Goal: Transaction & Acquisition: Purchase product/service

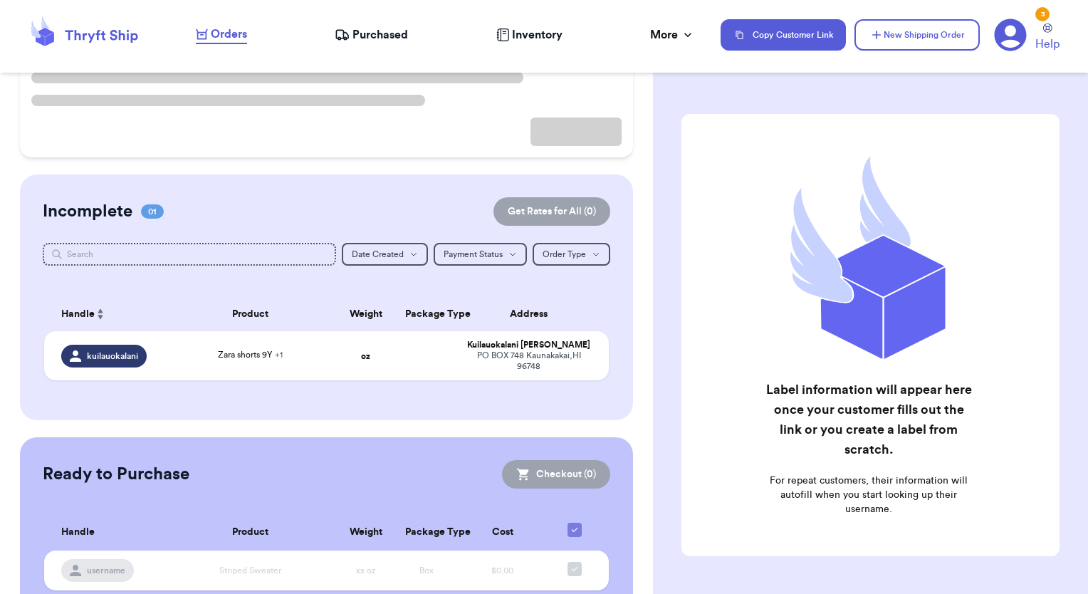
scroll to position [214, 0]
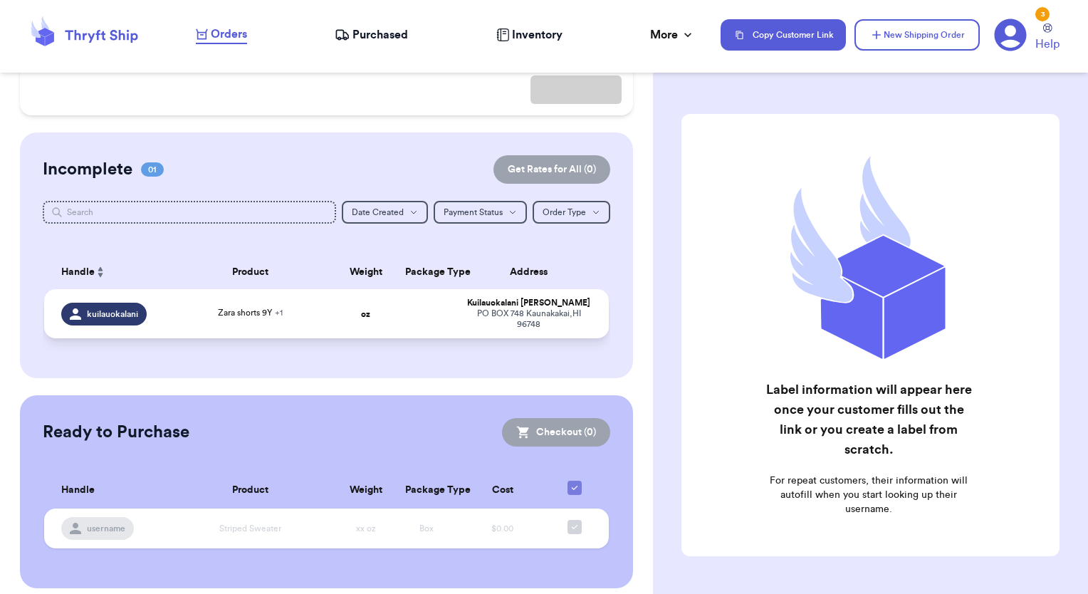
click at [118, 318] on span "kuilauokalani" at bounding box center [112, 313] width 51 height 11
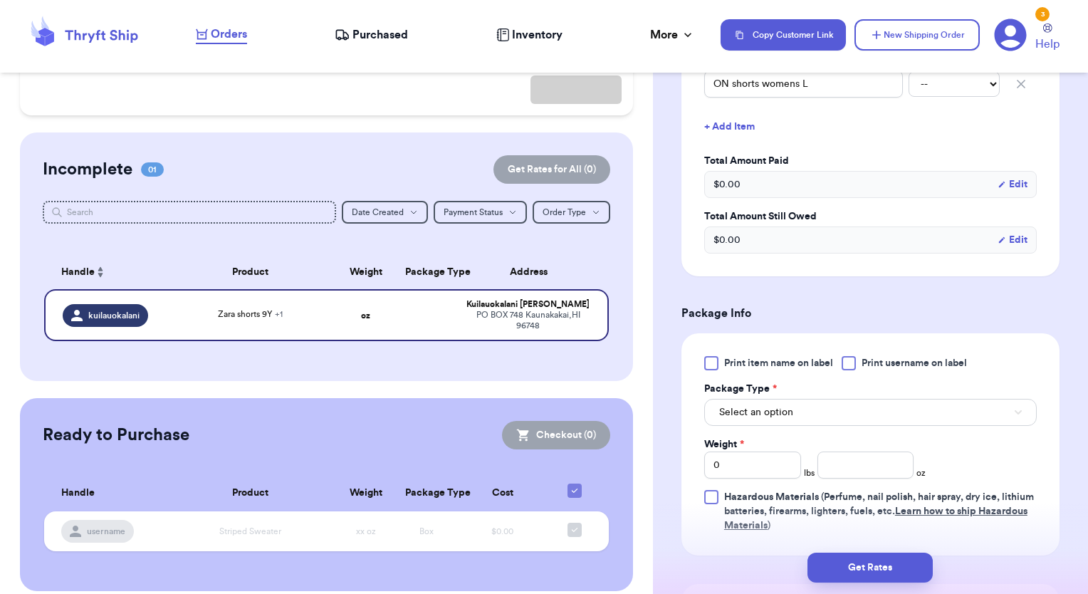
scroll to position [61, 0]
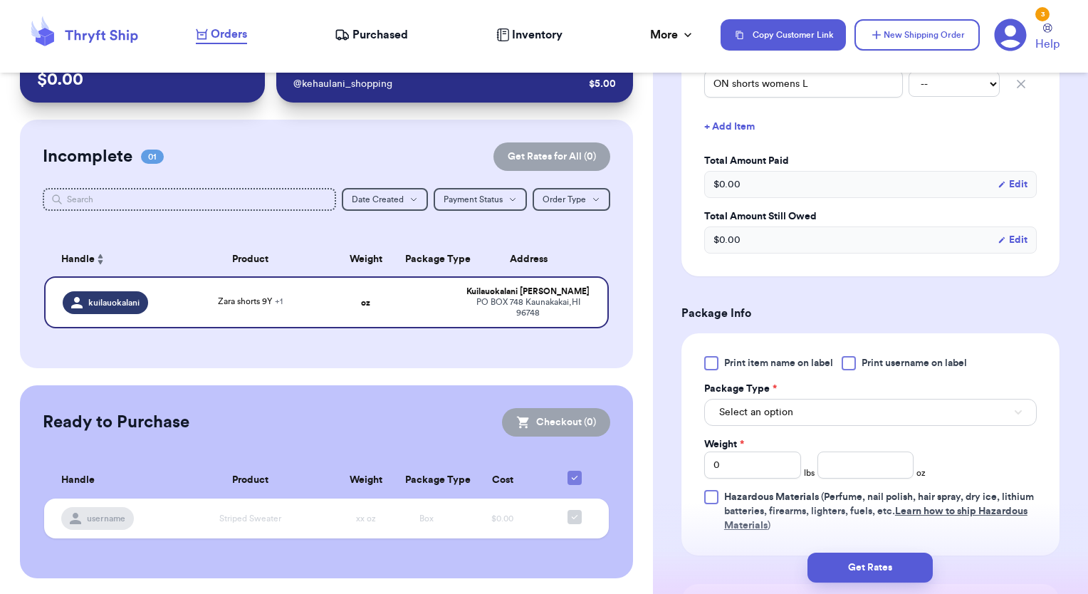
click at [847, 359] on div at bounding box center [849, 363] width 14 height 14
click at [0, 0] on input "Print username on label" at bounding box center [0, 0] width 0 height 0
click at [832, 423] on button "Select an option" at bounding box center [870, 412] width 333 height 27
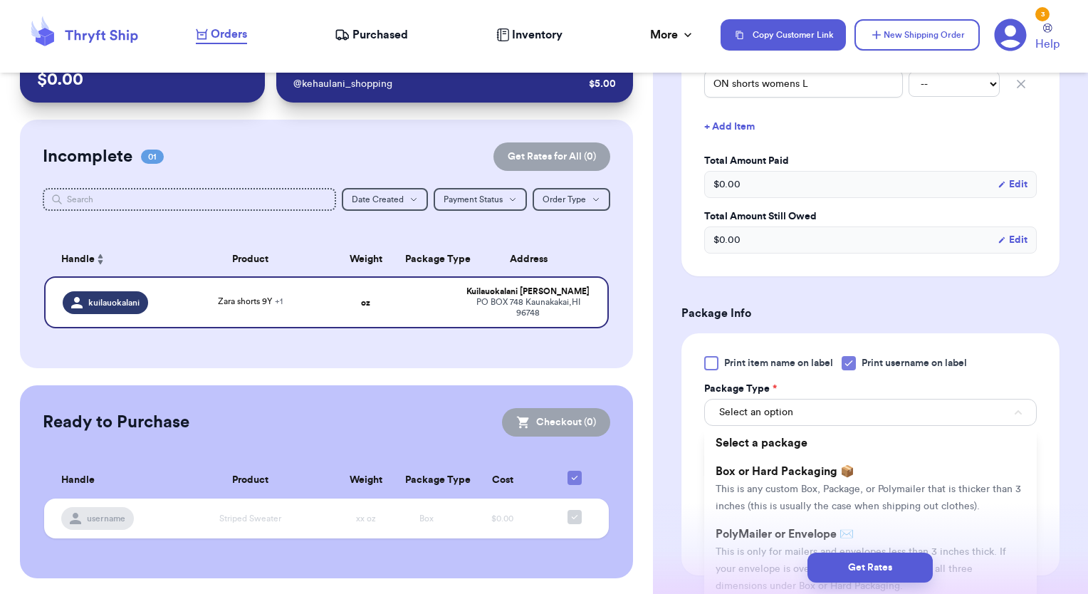
click at [739, 555] on div "Get Rates" at bounding box center [871, 568] width 412 height 30
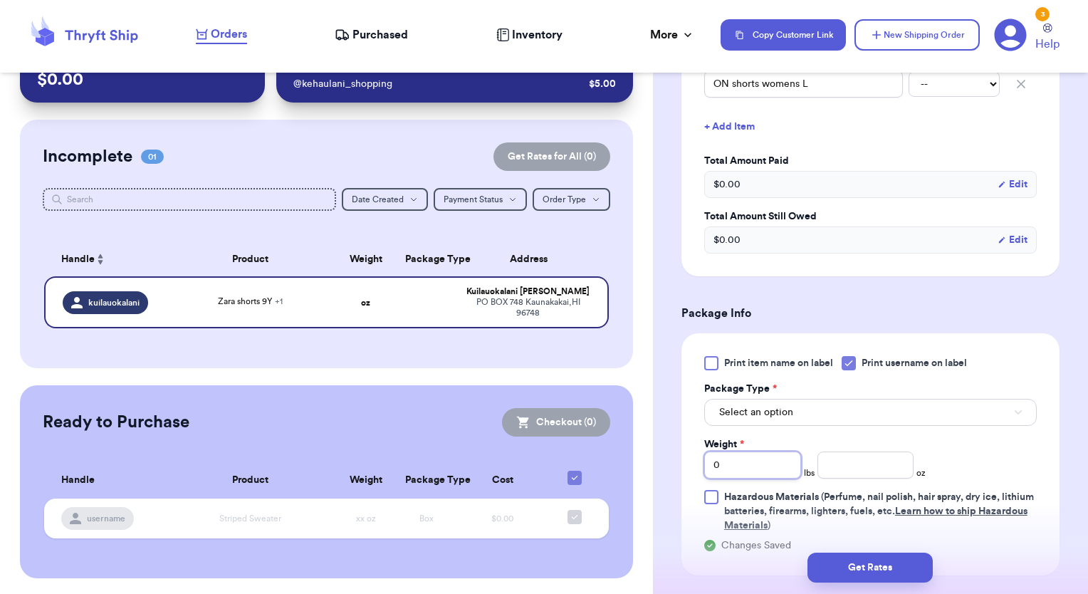
drag, startPoint x: 769, startPoint y: 460, endPoint x: 639, endPoint y: 428, distance: 134.2
click at [648, 462] on div "Customer Link New Order Total Balance Payout $ 0.00 Recent Payments View all @ …" at bounding box center [544, 297] width 1088 height 594
type input "1"
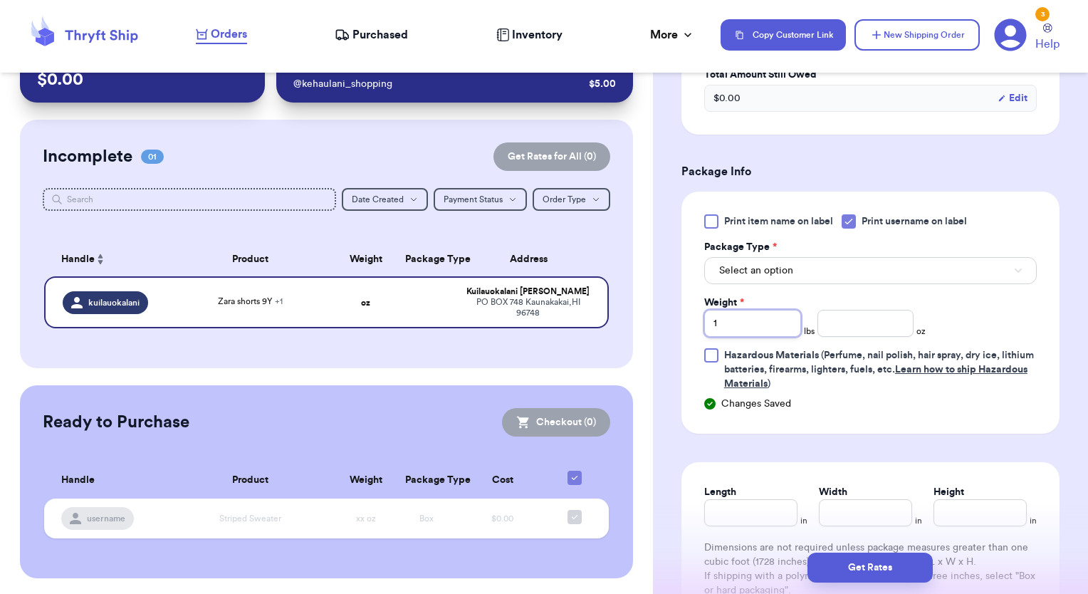
scroll to position [570, 0]
type input "1"
click at [791, 265] on span "Select an option" at bounding box center [756, 270] width 74 height 14
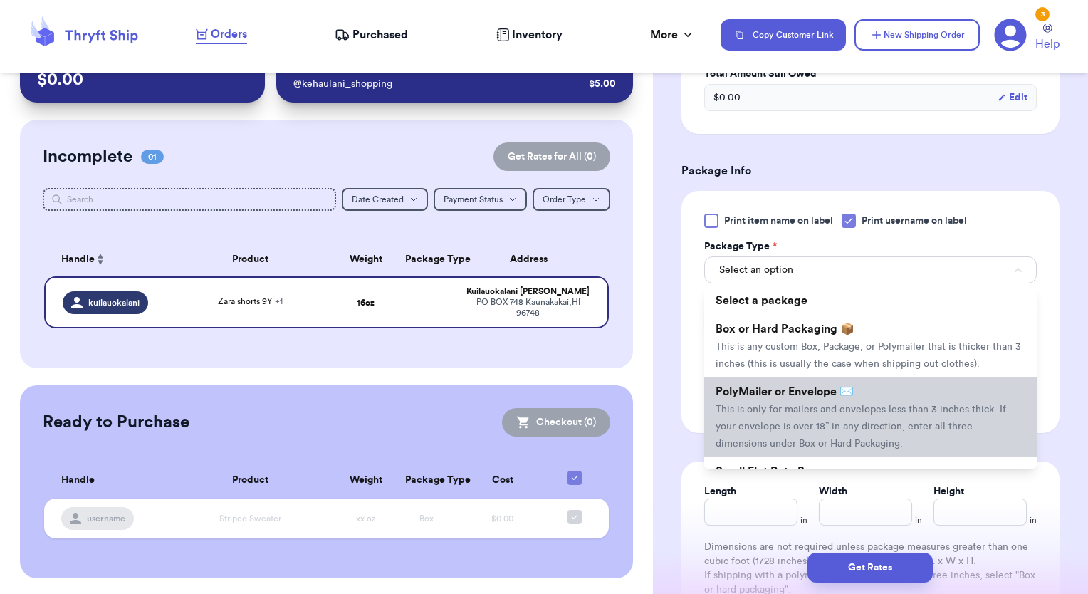
click at [752, 424] on span "This is only for mailers and envelopes less than 3 inches thick. If your envelo…" at bounding box center [861, 427] width 291 height 44
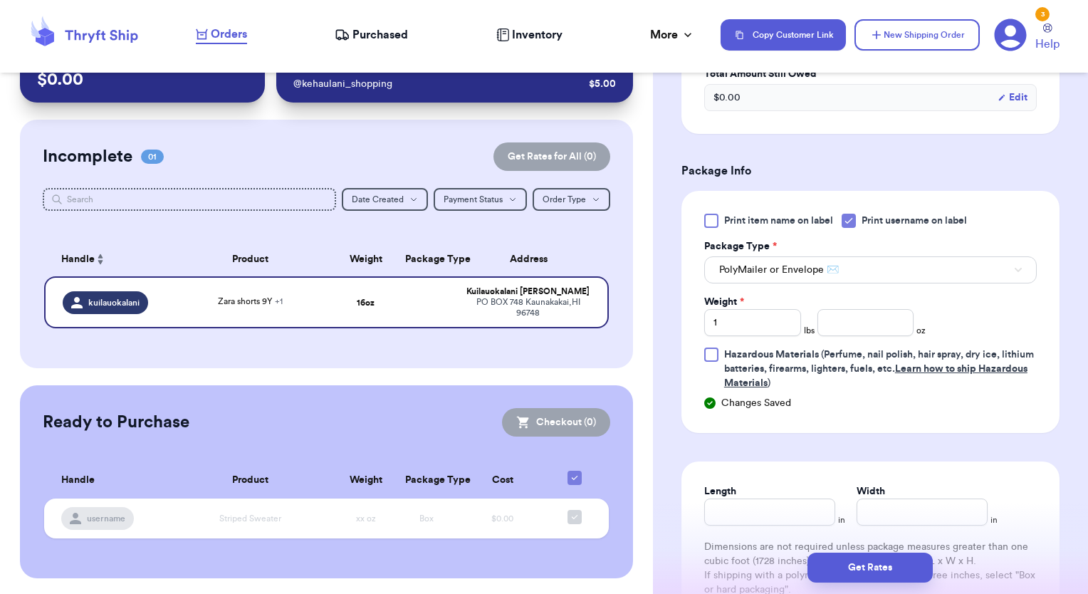
scroll to position [80, 0]
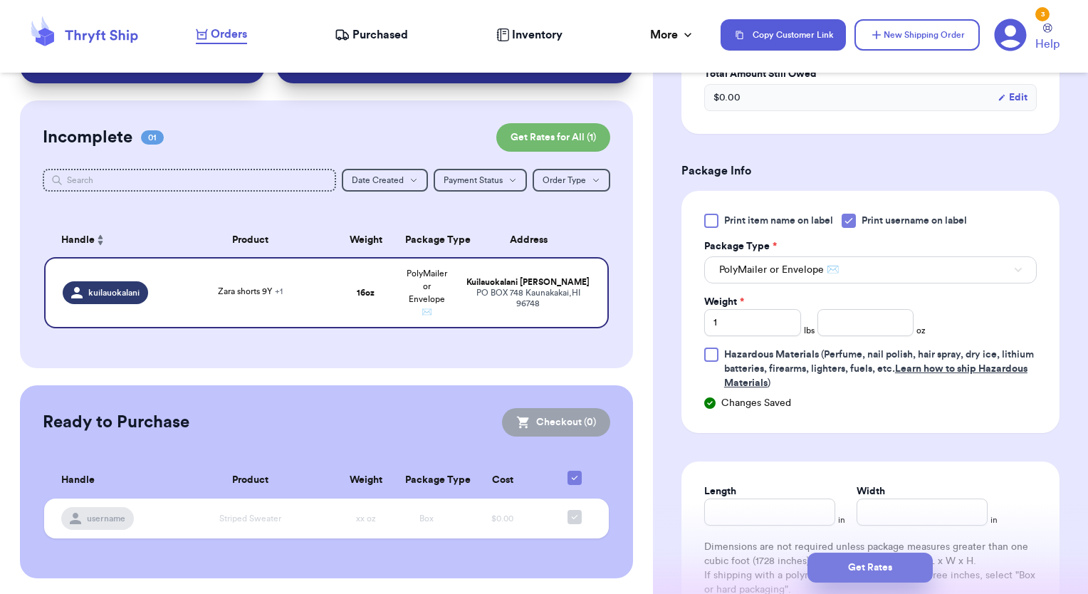
click at [878, 566] on button "Get Rates" at bounding box center [870, 568] width 125 height 30
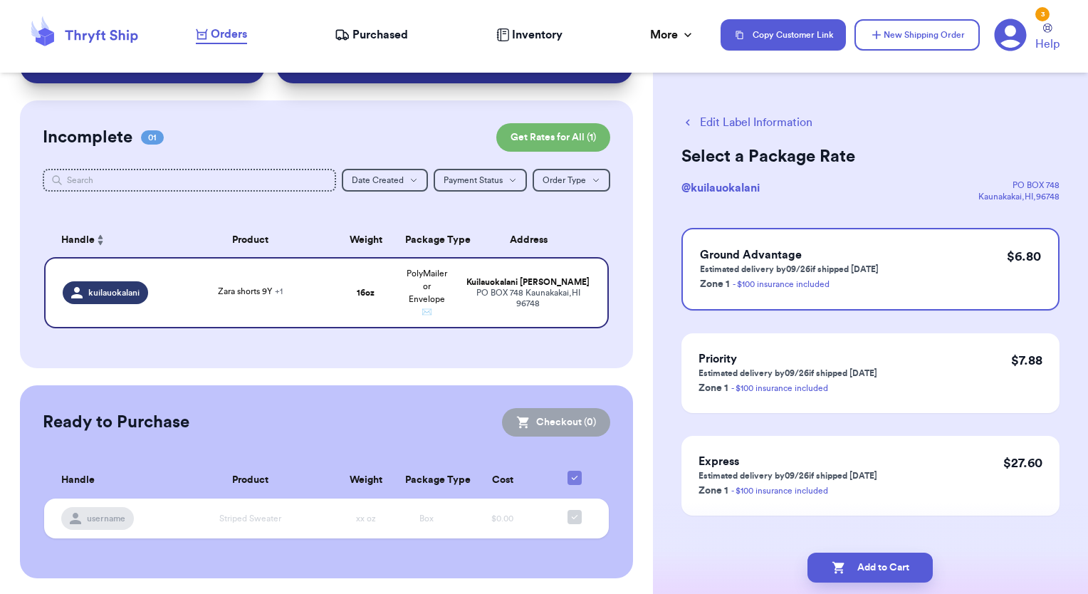
scroll to position [20, 0]
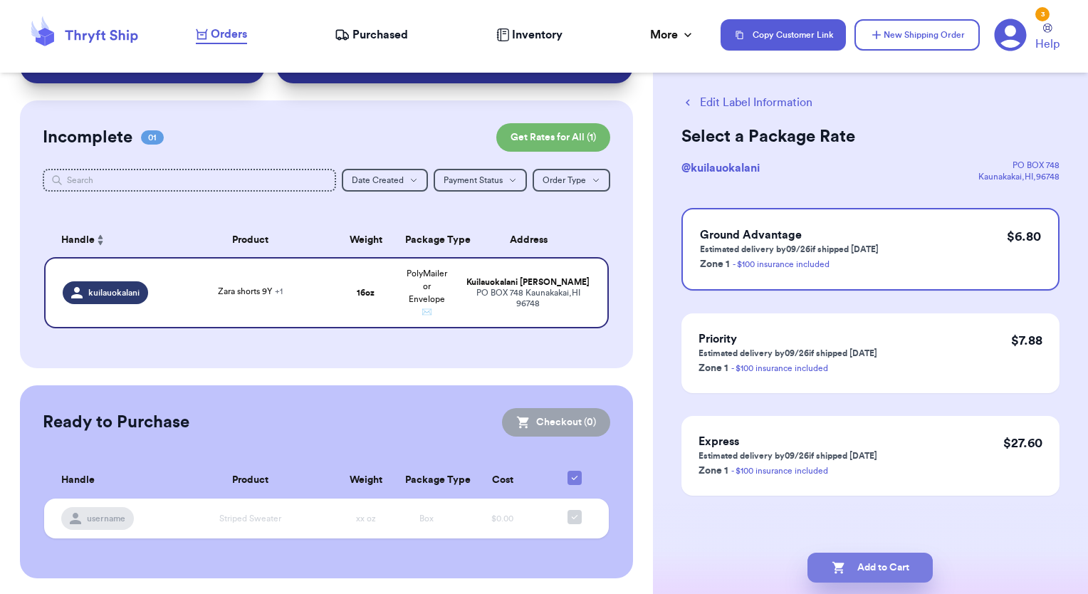
click at [880, 571] on button "Add to Cart" at bounding box center [870, 568] width 125 height 30
checkbox input "true"
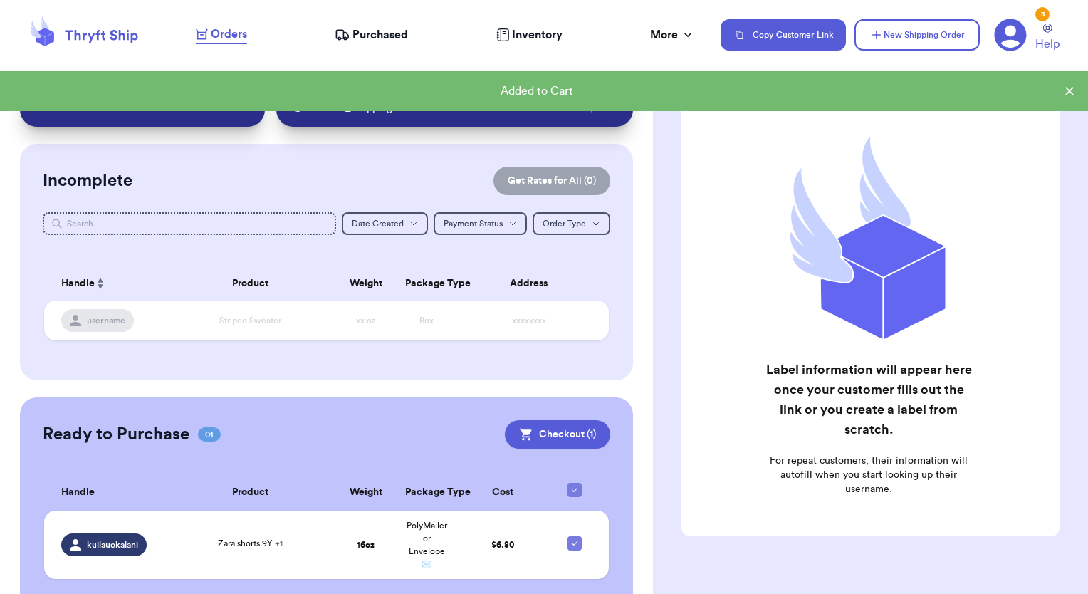
scroll to position [0, 0]
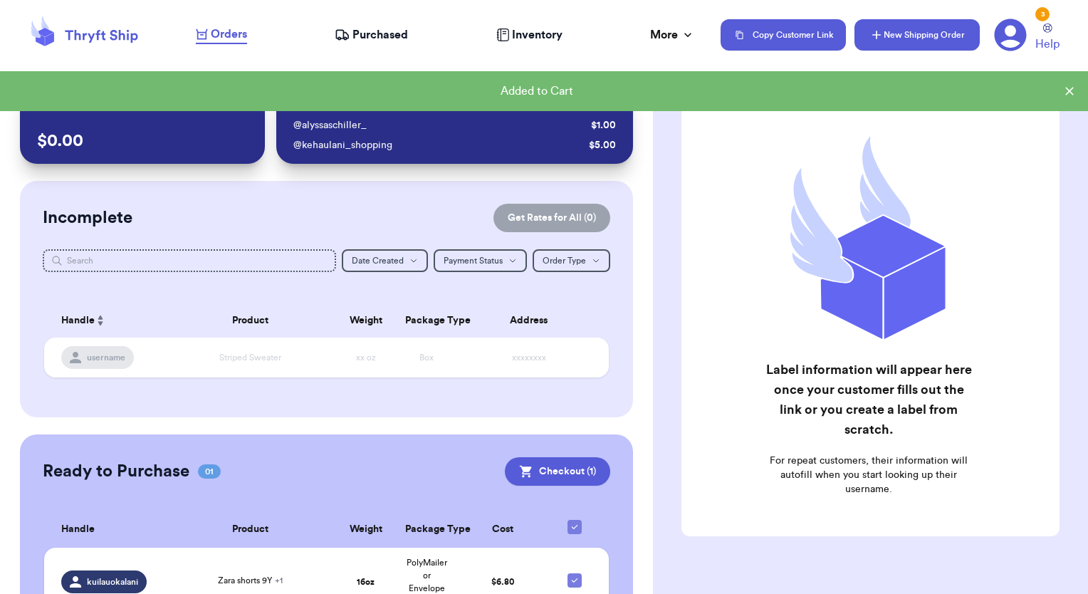
click at [878, 31] on icon "button" at bounding box center [877, 35] width 9 height 9
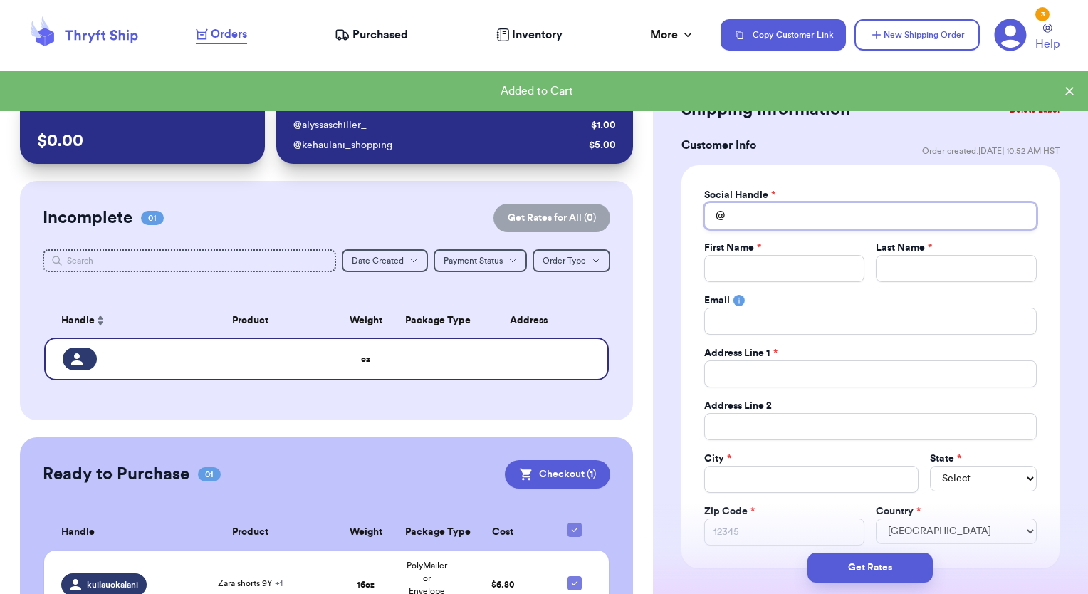
click at [759, 209] on input "Total Amount Paid" at bounding box center [870, 215] width 333 height 27
type input "l"
type input "li"
type input "[PERSON_NAME]"
type input "lizz"
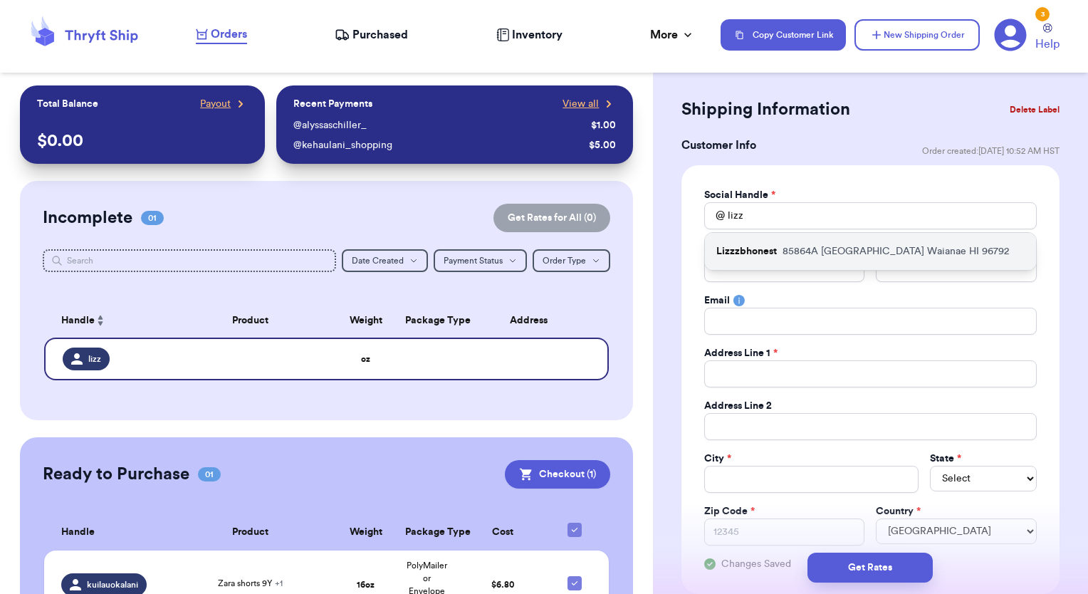
click at [777, 244] on div "Lizzzbhonest 85864A [GEOGRAPHIC_DATA]" at bounding box center [870, 251] width 331 height 37
type input "Lizzzbhonest"
type input "[PERSON_NAME]"
type input "85864A [GEOGRAPHIC_DATA]"
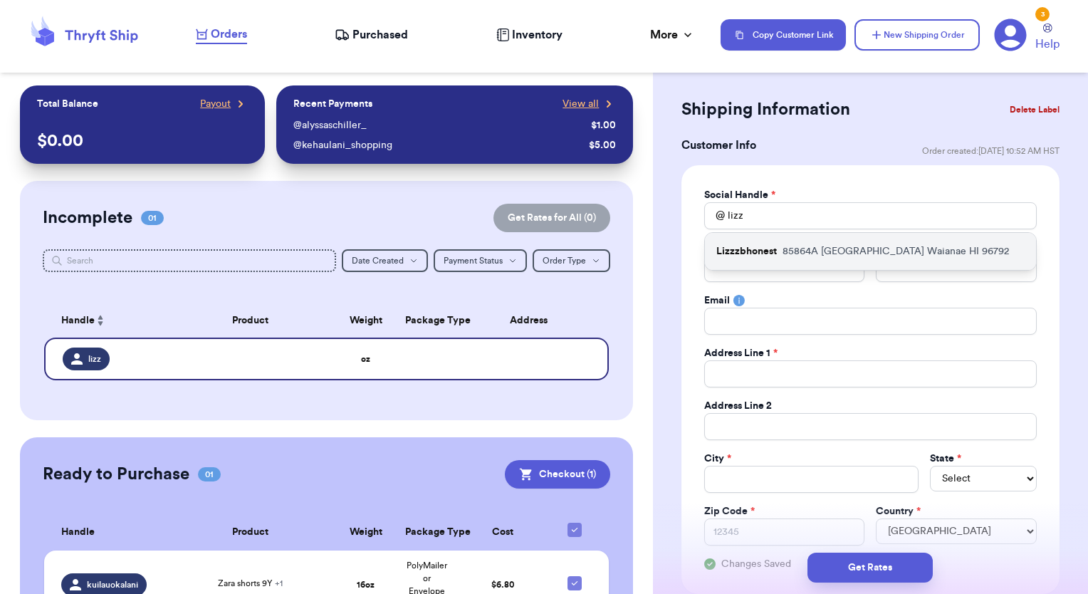
type input "Waianae"
select select "HI"
type input "96792"
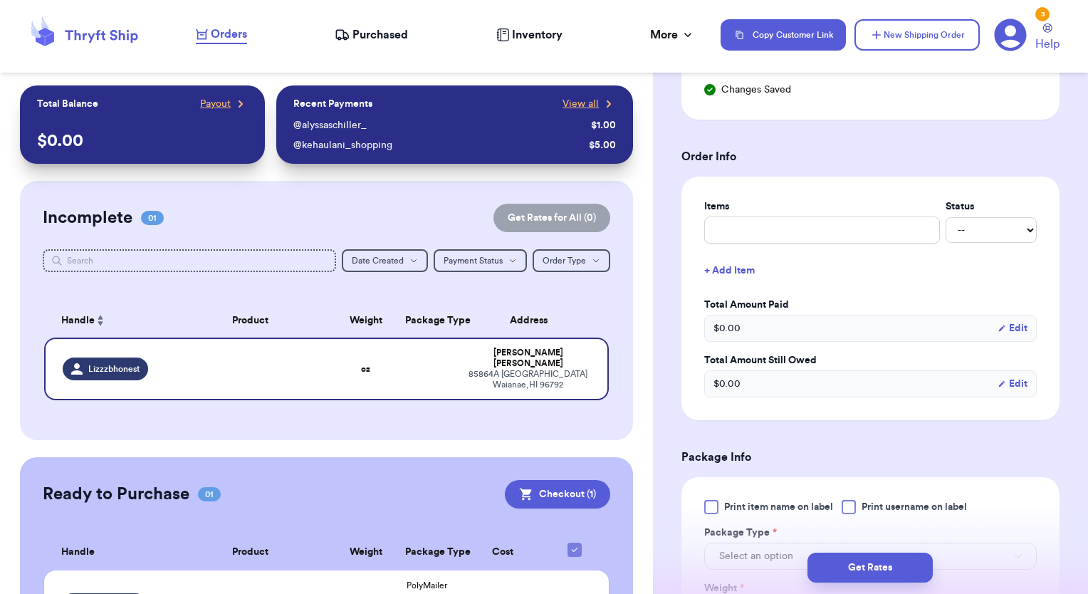
scroll to position [519, 0]
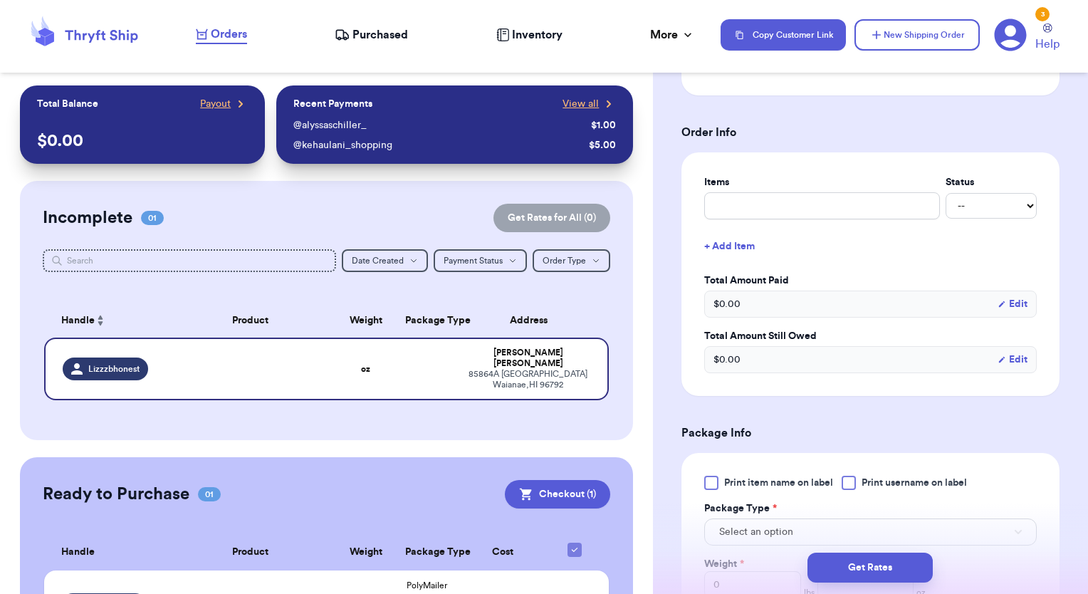
click at [853, 479] on div at bounding box center [849, 483] width 14 height 14
click at [0, 0] on input "Print username on label" at bounding box center [0, 0] width 0 height 0
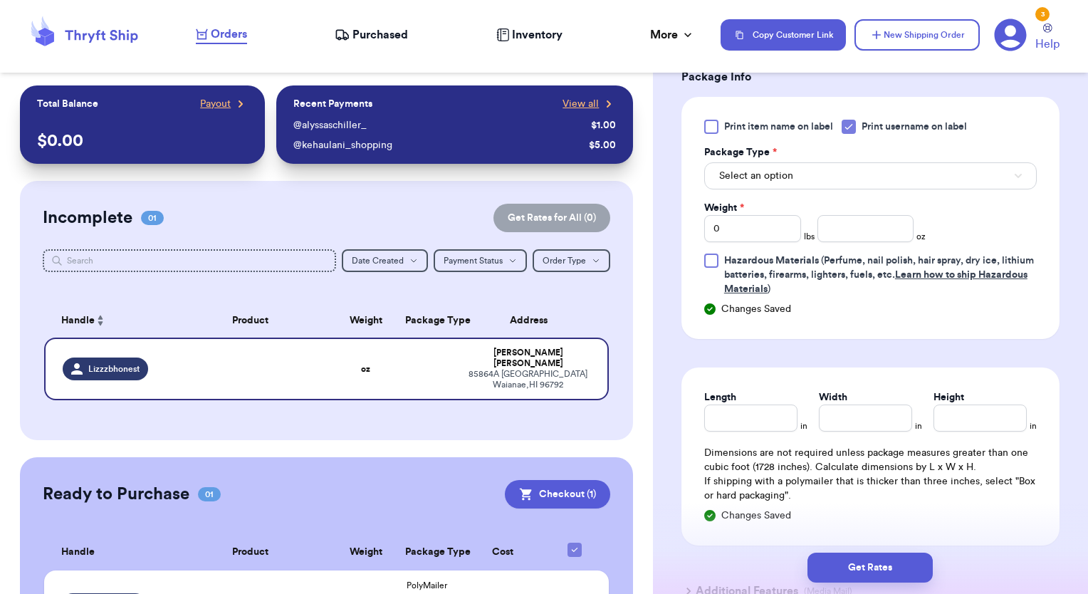
scroll to position [875, 0]
click at [784, 179] on span "Select an option" at bounding box center [756, 176] width 74 height 14
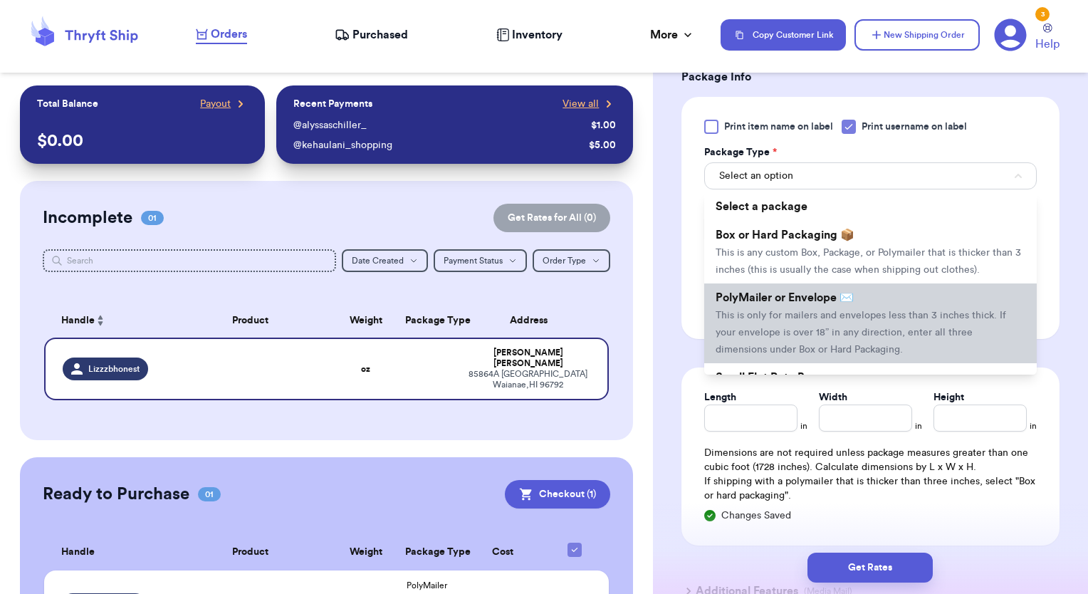
click at [754, 317] on li "PolyMailer or Envelope ✉️ This is only for mailers and envelopes less than 3 in…" at bounding box center [870, 323] width 333 height 80
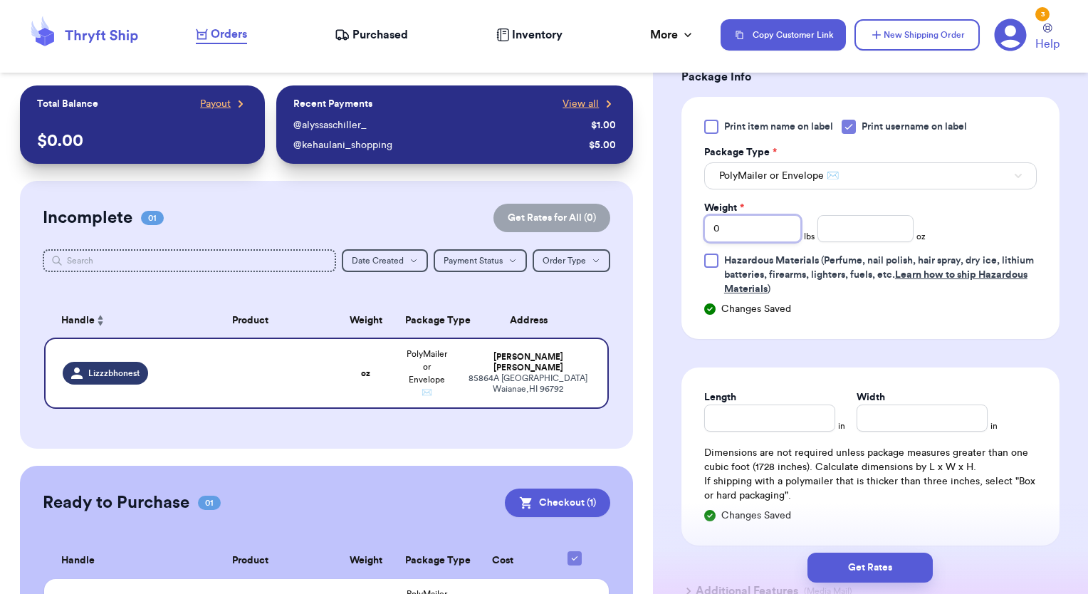
drag, startPoint x: 721, startPoint y: 229, endPoint x: 689, endPoint y: 226, distance: 32.2
click at [689, 229] on div "Print item name on label Print username on label Package Type * PolyMailer or E…" at bounding box center [871, 218] width 378 height 242
type input "1"
type input "11"
drag, startPoint x: 772, startPoint y: 234, endPoint x: 675, endPoint y: 230, distance: 96.9
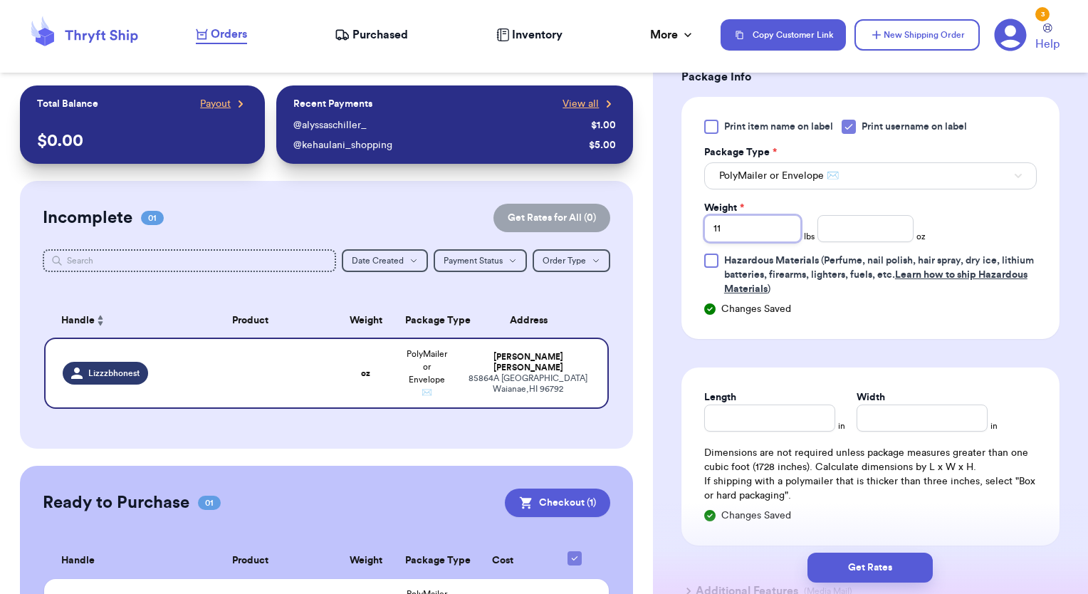
type input "1"
click at [830, 224] on input "number" at bounding box center [866, 228] width 97 height 27
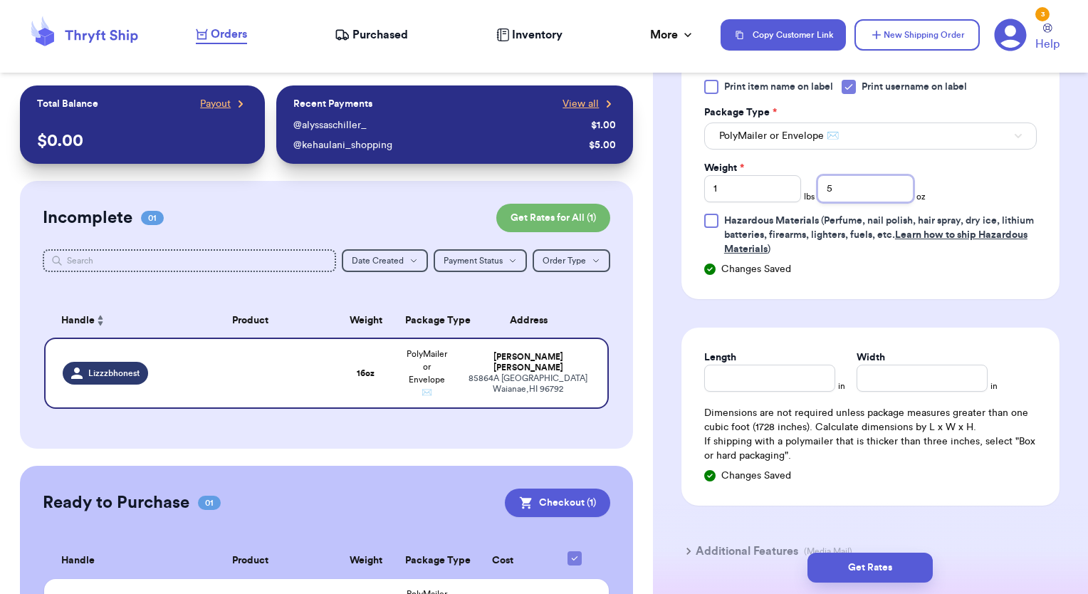
scroll to position [996, 0]
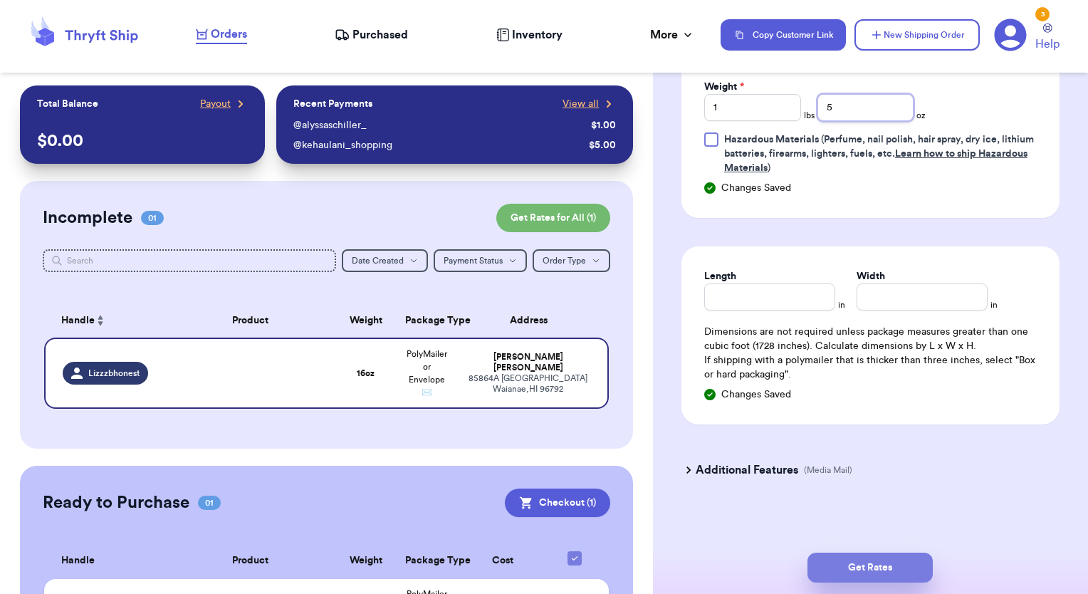
type input "5"
click at [832, 574] on button "Get Rates" at bounding box center [870, 568] width 125 height 30
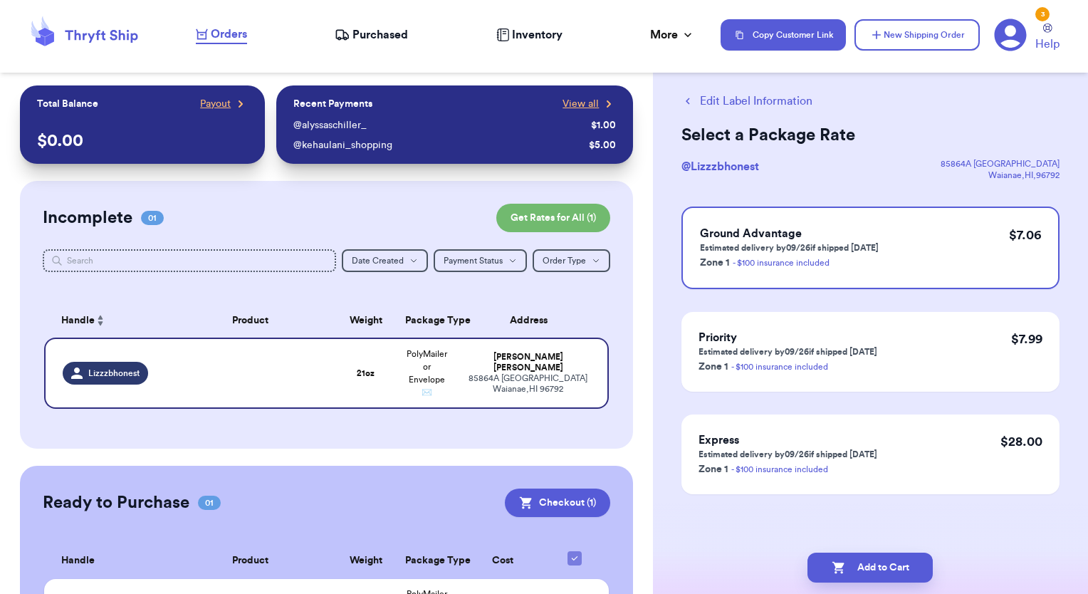
scroll to position [0, 0]
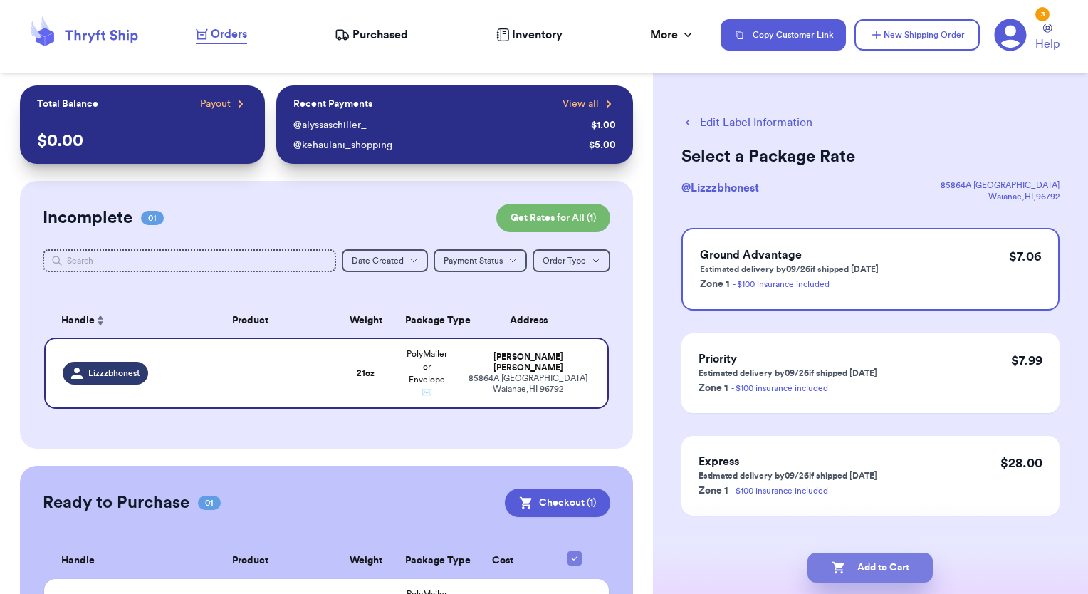
click at [879, 571] on button "Add to Cart" at bounding box center [870, 568] width 125 height 30
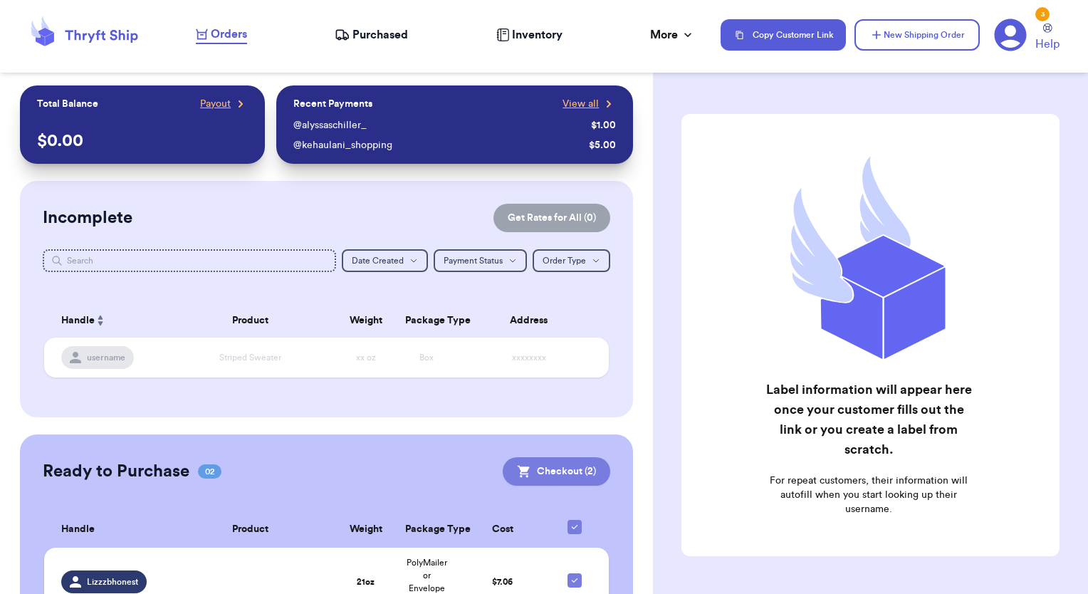
click at [541, 470] on button "Checkout ( 2 )" at bounding box center [557, 471] width 108 height 28
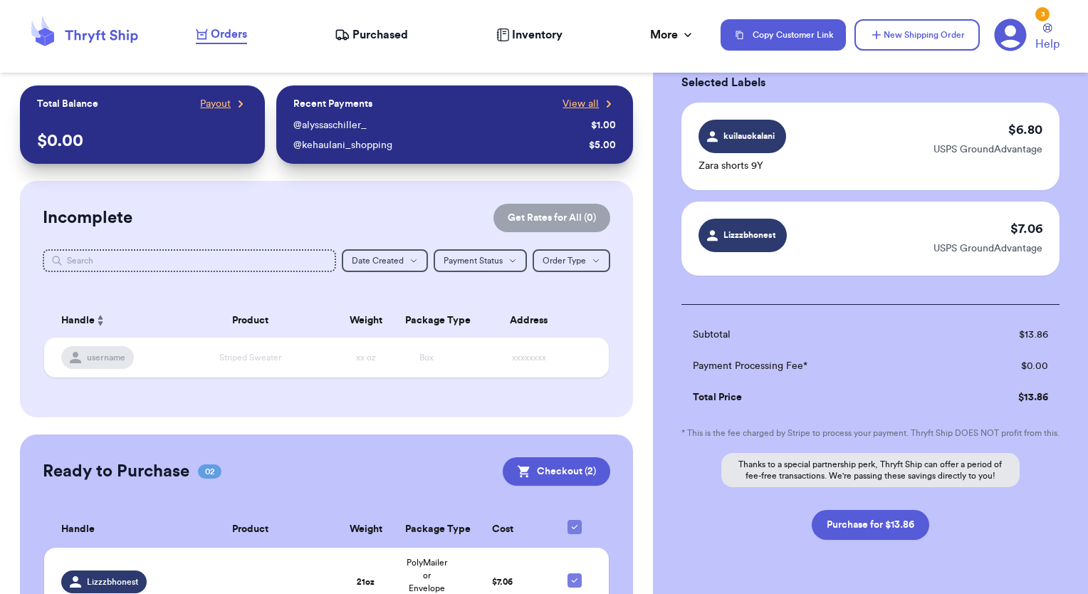
scroll to position [131, 0]
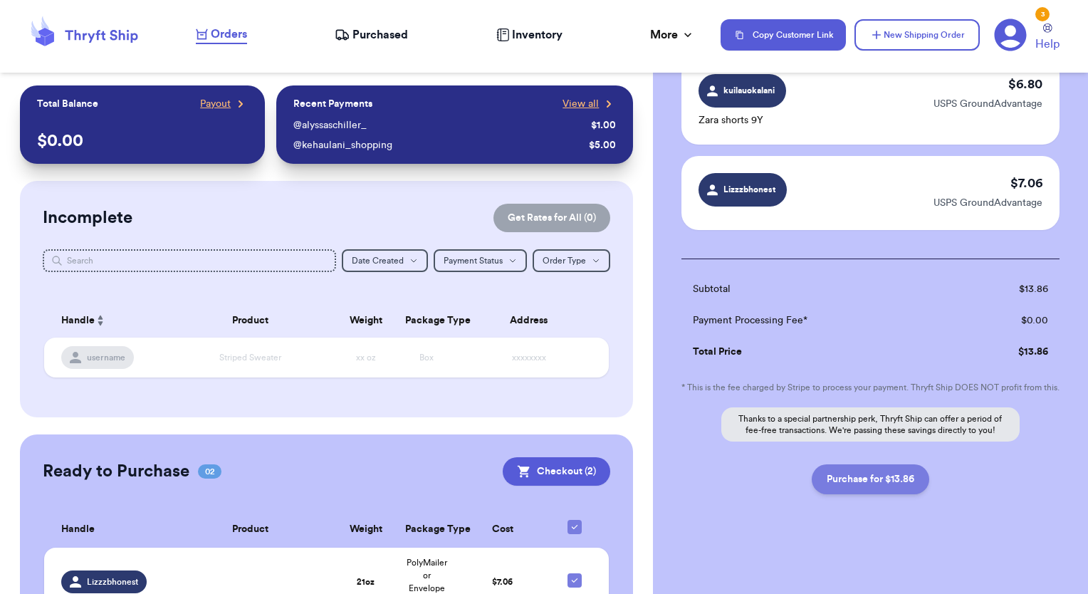
click at [860, 481] on button "Purchase for $13.86" at bounding box center [871, 479] width 118 height 30
checkbox input "false"
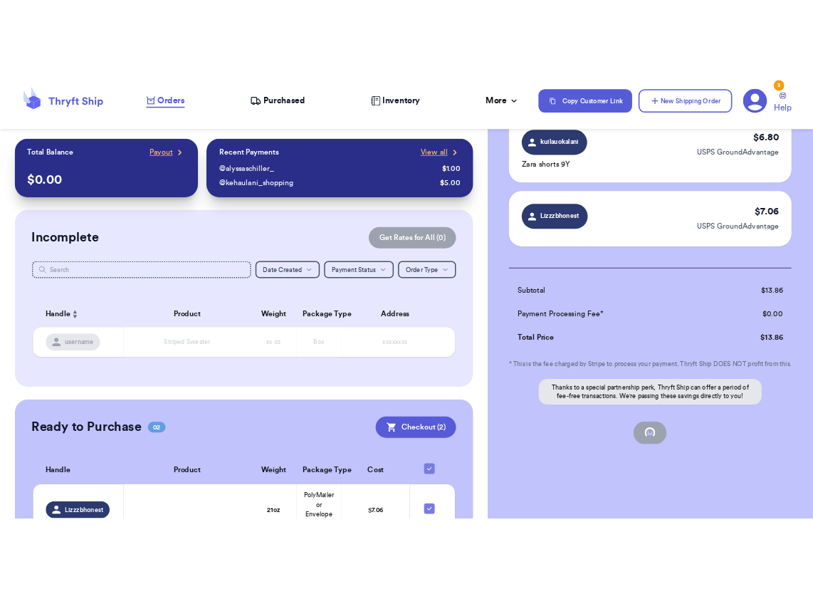
scroll to position [112, 0]
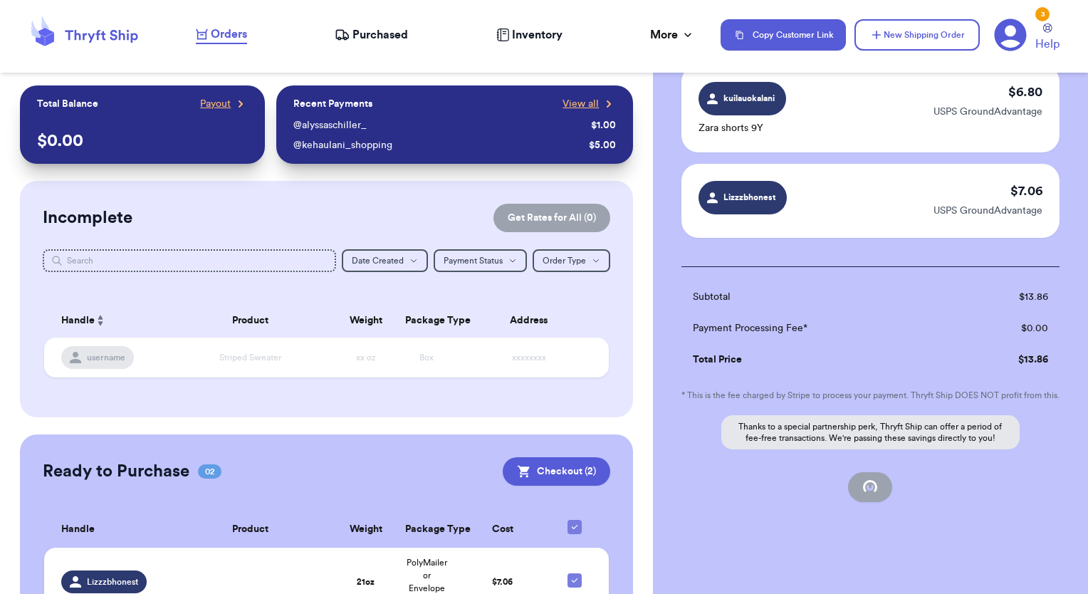
checkbox input "true"
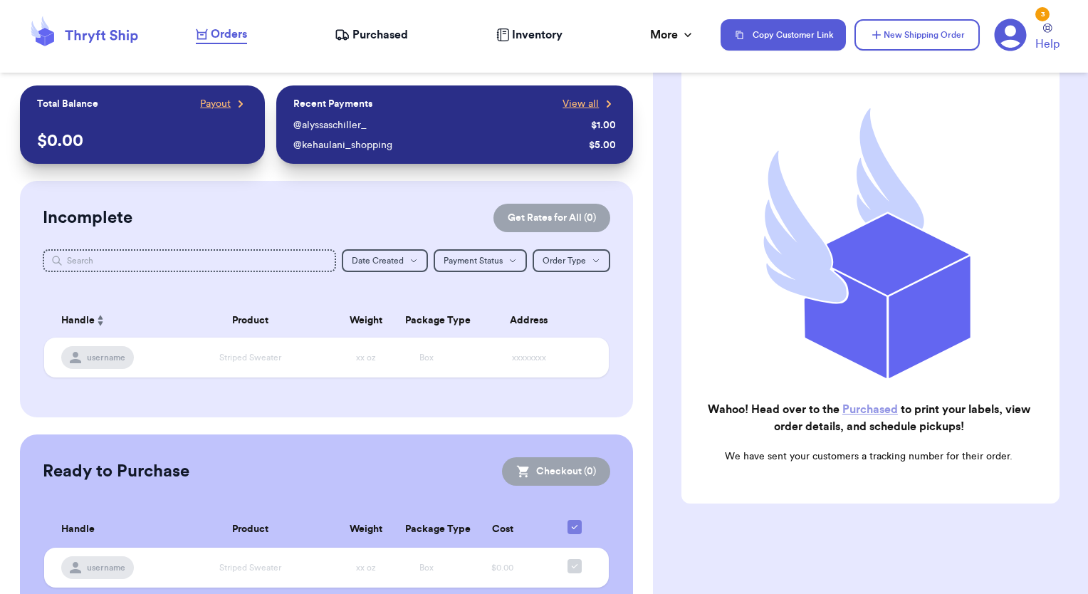
click at [387, 29] on span "Purchased" at bounding box center [381, 34] width 56 height 17
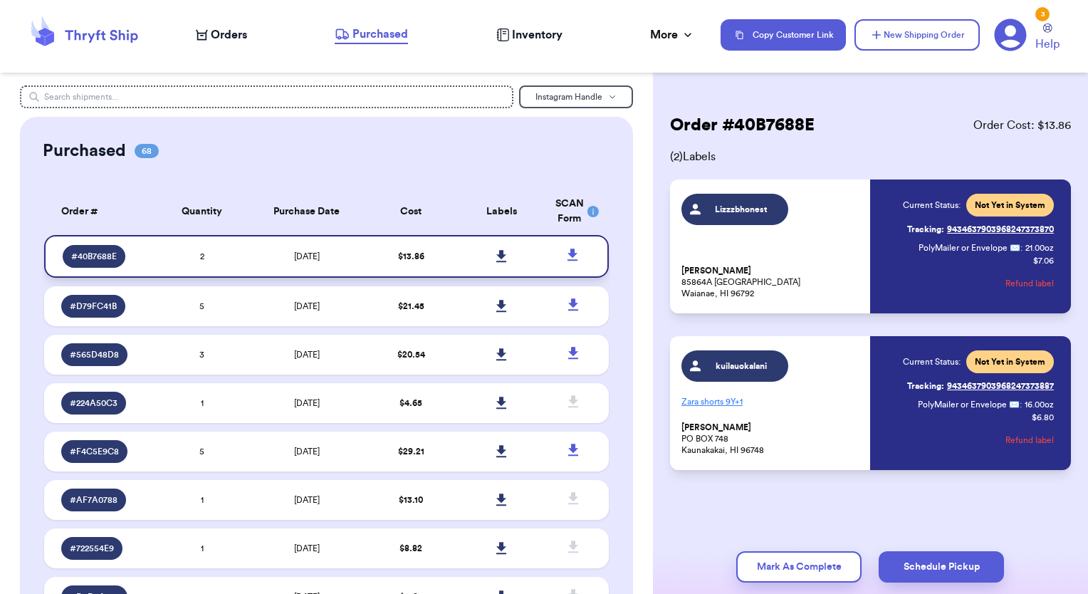
click at [491, 261] on link at bounding box center [501, 256] width 31 height 31
